Goal: Information Seeking & Learning: Learn about a topic

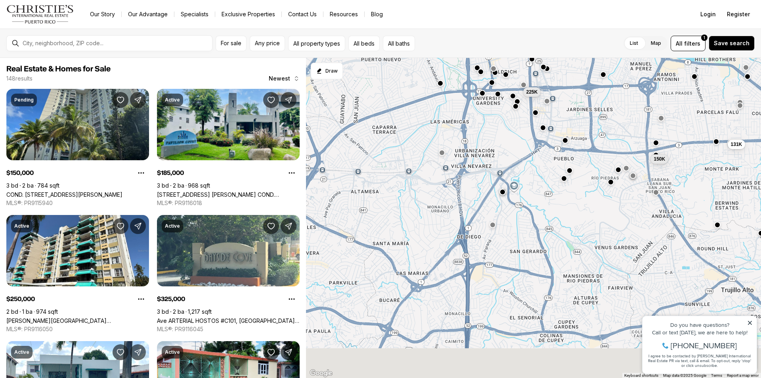
drag, startPoint x: 382, startPoint y: 268, endPoint x: 507, endPoint y: 108, distance: 202.7
click at [507, 108] on div "225K 150K 450K 131K 475K 525K 250K 650K 185K 325K 210K" at bounding box center [533, 218] width 455 height 320
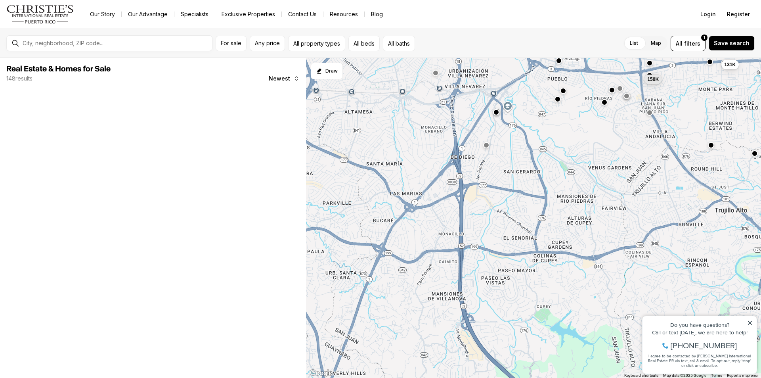
drag, startPoint x: 503, startPoint y: 285, endPoint x: 500, endPoint y: 225, distance: 60.3
click at [500, 225] on div "225K 150K 131K" at bounding box center [533, 218] width 455 height 320
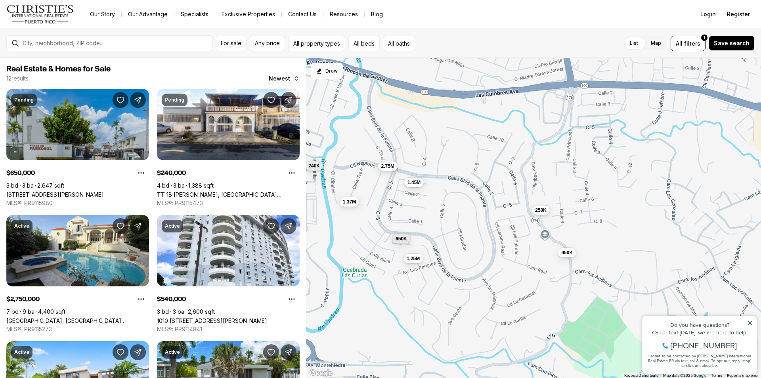
drag, startPoint x: 495, startPoint y: 325, endPoint x: 377, endPoint y: 214, distance: 161.8
click at [377, 214] on div "2.75M 650K 1.25M 1.45M 690K 950K 250K 240K 540K 1.7M 540K 1.37M" at bounding box center [533, 218] width 455 height 320
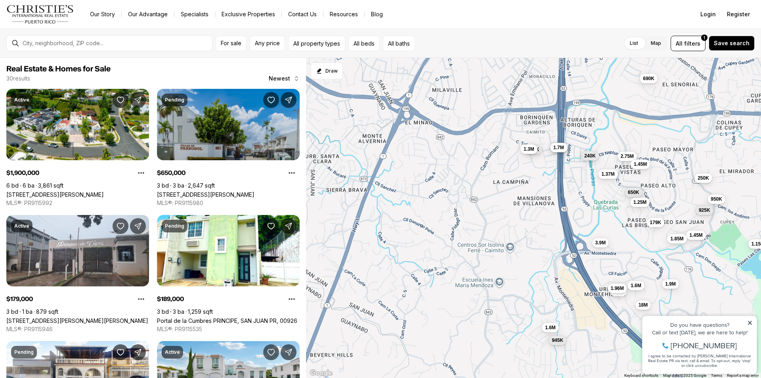
drag, startPoint x: 354, startPoint y: 169, endPoint x: 564, endPoint y: 158, distance: 209.9
click at [564, 158] on div "950K 250K 1.45M 925K 650K 179K 189K 2.75M 1.45M 1.85M 1.15M 1.25M 160K 1.9M 240…" at bounding box center [533, 218] width 455 height 320
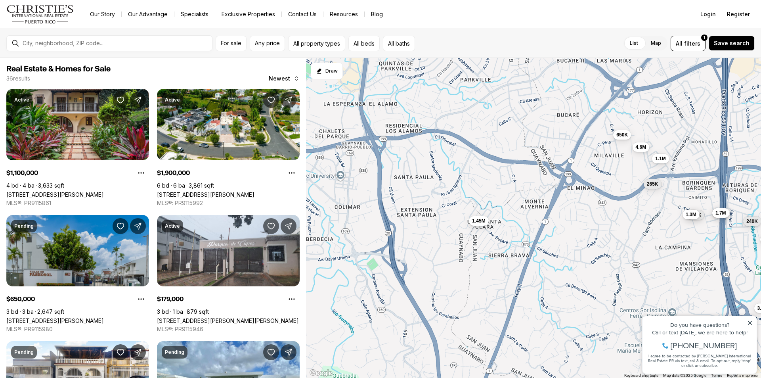
drag, startPoint x: 373, startPoint y: 207, endPoint x: 533, endPoint y: 277, distance: 174.1
click at [534, 277] on div "950K 250K 1.45M 925K 650K 179K 2.75M 1.45M 1.85M 1.15M 1.25M 1.9M 240K 1.7M 1.9…" at bounding box center [533, 218] width 455 height 320
